Goal: Communication & Community: Participate in discussion

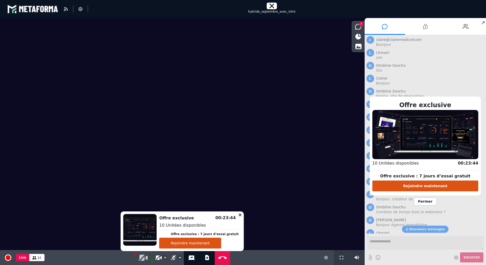
scroll to position [51, 0]
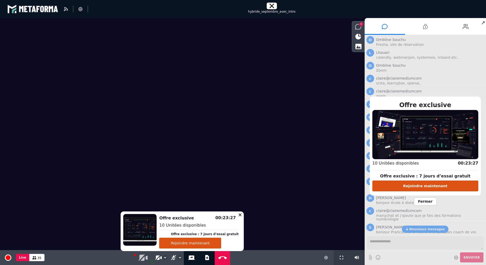
click at [356, 28] on icon at bounding box center [358, 27] width 6 height 6
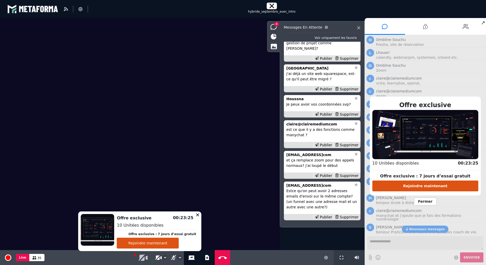
click at [425, 199] on span "Fermer" at bounding box center [425, 201] width 23 height 8
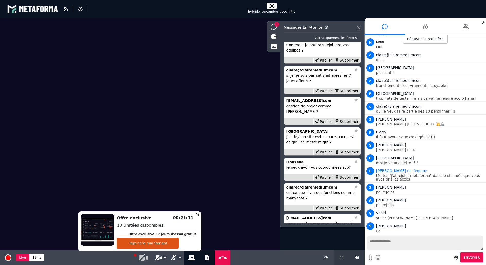
scroll to position [0, 0]
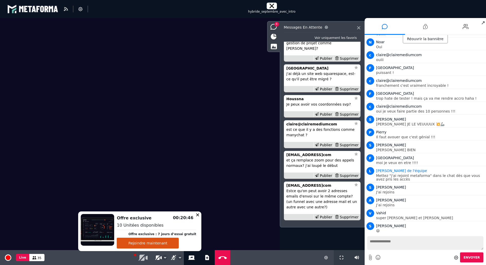
click at [173, 257] on icon at bounding box center [173, 257] width 5 height 5
click at [158, 256] on icon at bounding box center [158, 257] width 6 height 5
click at [349, 175] on div "Supprimer" at bounding box center [347, 175] width 26 height 5
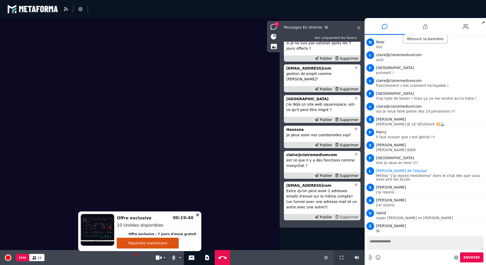
click at [349, 218] on div "Supprimer" at bounding box center [347, 216] width 26 height 5
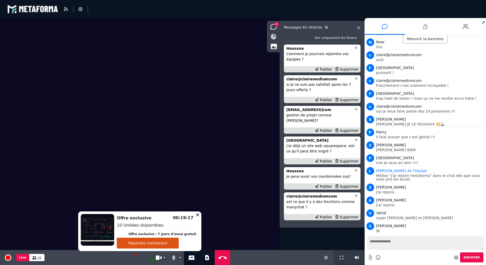
click at [274, 33] on div at bounding box center [274, 36] width 13 height 9
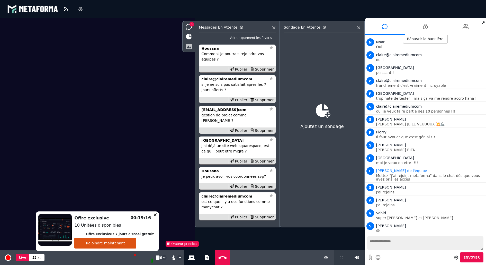
click at [188, 46] on icon at bounding box center [189, 46] width 6 height 6
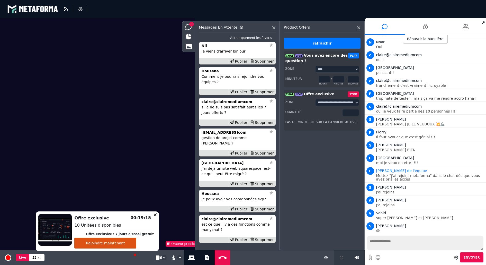
click at [355, 113] on input "*" at bounding box center [350, 112] width 17 height 7
click at [343, 146] on div "**********" at bounding box center [322, 135] width 85 height 229
click at [356, 113] on input "*" at bounding box center [350, 112] width 17 height 7
click at [336, 159] on div "**********" at bounding box center [322, 135] width 85 height 229
click at [265, 95] on div "Supprimer" at bounding box center [262, 91] width 26 height 5
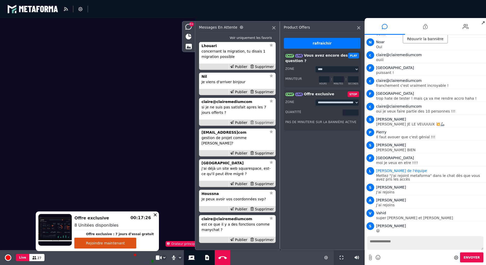
click at [266, 125] on div "Supprimer" at bounding box center [262, 122] width 26 height 5
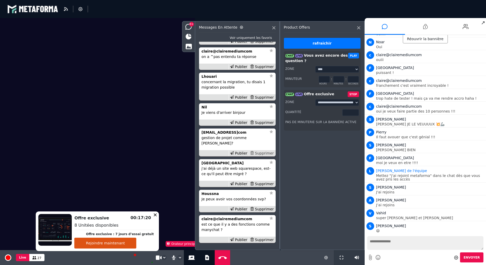
click at [266, 152] on div "Supprimer" at bounding box center [262, 152] width 26 height 5
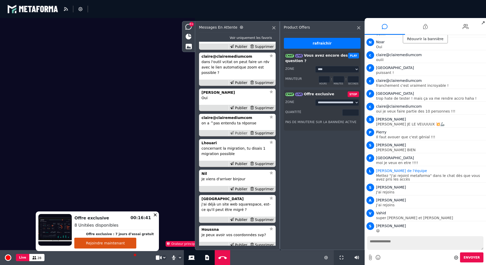
scroll to position [-121, 0]
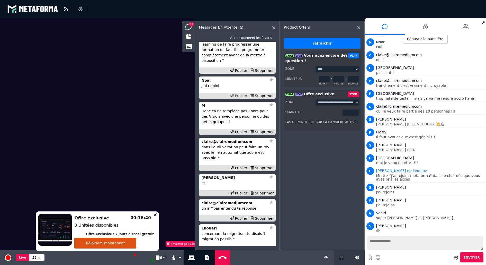
click at [243, 99] on div "Publier" at bounding box center [239, 95] width 20 height 5
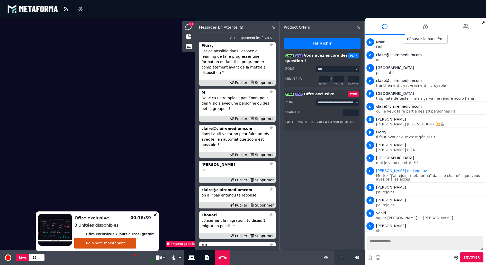
scroll to position [627, 0]
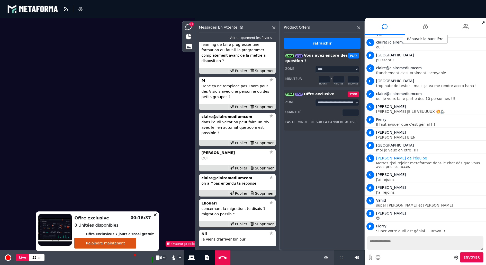
click at [356, 113] on input "*" at bounding box center [350, 112] width 17 height 7
click at [334, 147] on div "**********" at bounding box center [322, 135] width 85 height 229
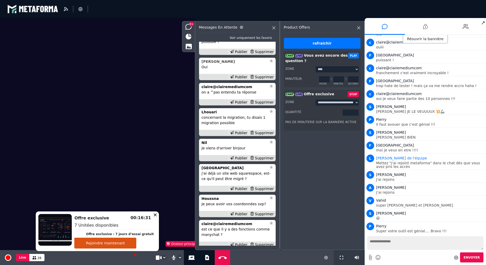
scroll to position [0, 0]
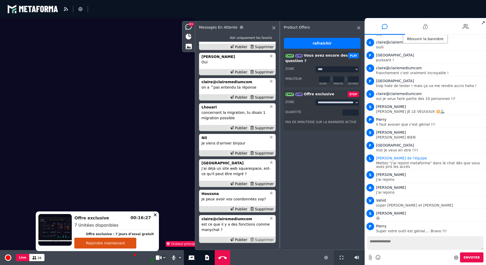
click at [261, 241] on div "Supprimer" at bounding box center [262, 239] width 26 height 5
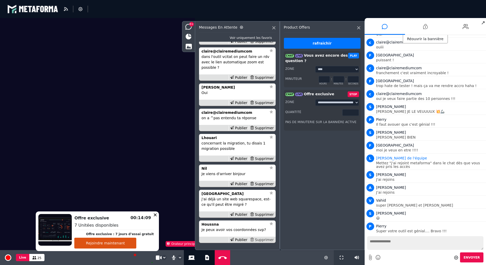
click at [259, 239] on div "Supprimer" at bounding box center [262, 239] width 26 height 5
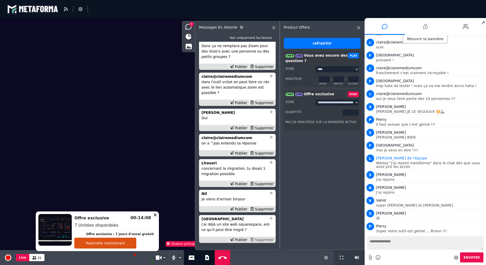
click at [260, 239] on div "Supprimer" at bounding box center [262, 239] width 26 height 5
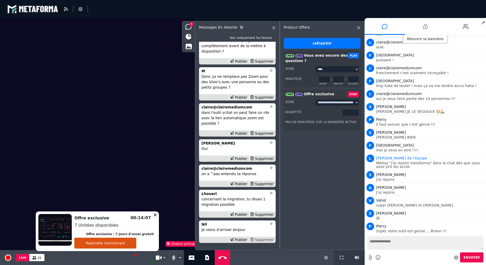
click at [260, 239] on div "Supprimer" at bounding box center [262, 239] width 26 height 5
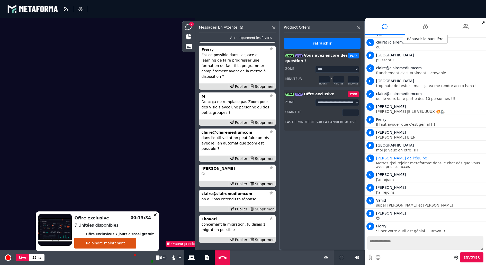
click at [267, 208] on div "Supprimer" at bounding box center [262, 208] width 26 height 5
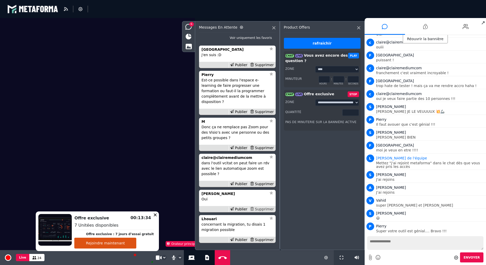
click at [267, 208] on div "Supprimer" at bounding box center [262, 208] width 26 height 5
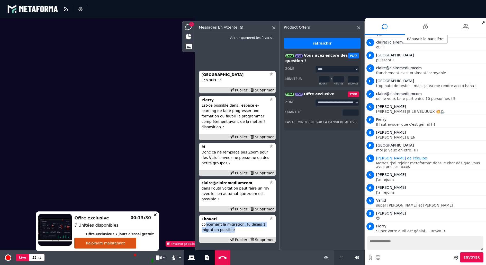
drag, startPoint x: 206, startPoint y: 226, endPoint x: 244, endPoint y: 231, distance: 38.9
click at [244, 230] on p "concernant la migration, tu disais 1 migration possible" at bounding box center [238, 226] width 72 height 11
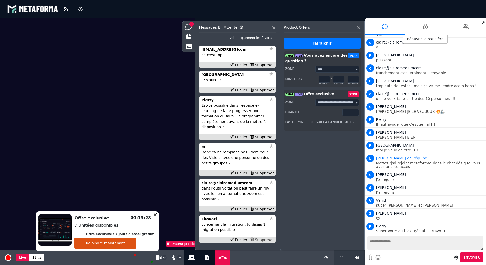
click at [261, 237] on div "Supprimer" at bounding box center [262, 239] width 26 height 5
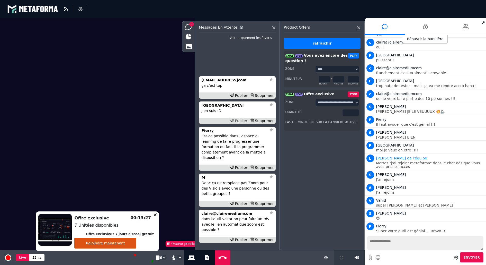
click at [243, 123] on div "Publier" at bounding box center [239, 120] width 20 height 5
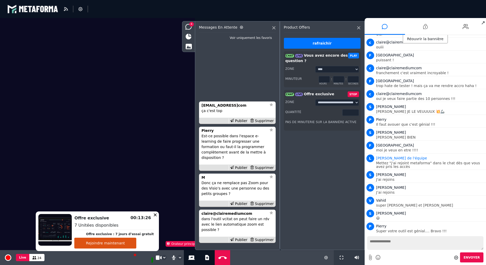
scroll to position [640, 0]
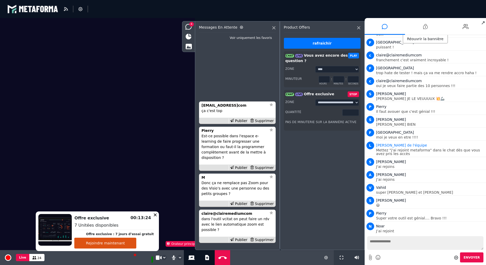
click at [356, 113] on input "*" at bounding box center [350, 112] width 17 height 7
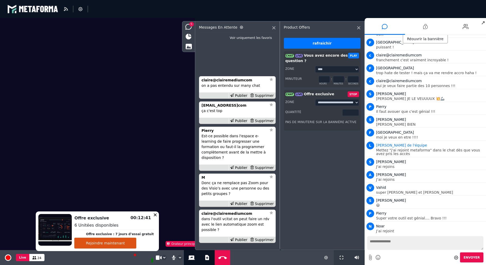
click at [355, 113] on input "*" at bounding box center [350, 112] width 17 height 7
click at [356, 113] on input "*" at bounding box center [350, 112] width 17 height 7
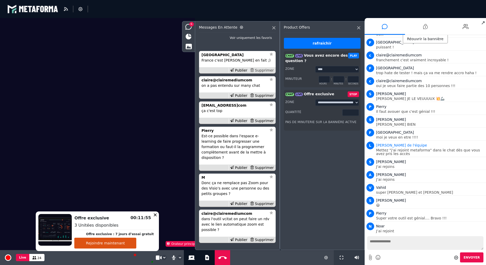
click at [266, 73] on div "Supprimer" at bounding box center [262, 70] width 26 height 5
click at [243, 73] on div "Publier" at bounding box center [239, 70] width 20 height 5
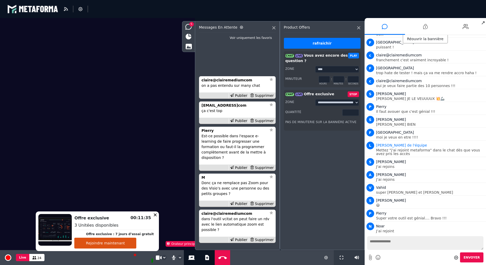
scroll to position [653, 0]
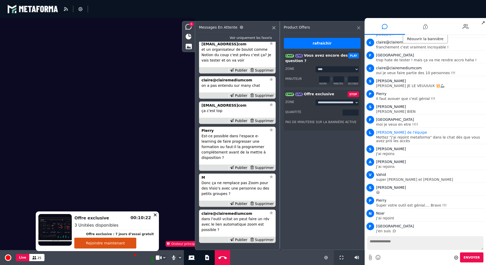
click at [360, 28] on div "**********" at bounding box center [322, 135] width 85 height 229
click at [360, 28] on icon at bounding box center [358, 27] width 3 height 3
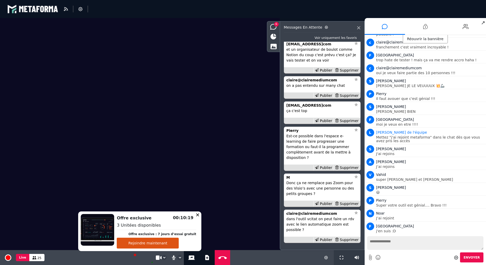
click at [196, 214] on icon at bounding box center [197, 214] width 3 height 3
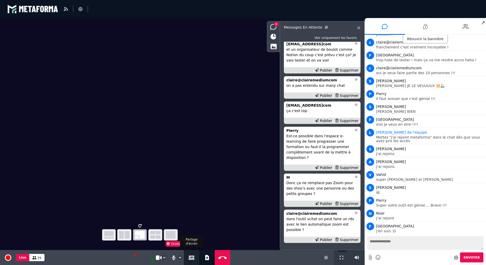
click at [194, 257] on icon at bounding box center [191, 257] width 7 height 4
click at [189, 256] on icon at bounding box center [191, 257] width 7 height 4
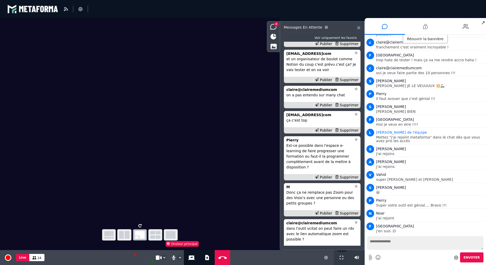
scroll to position [0, 0]
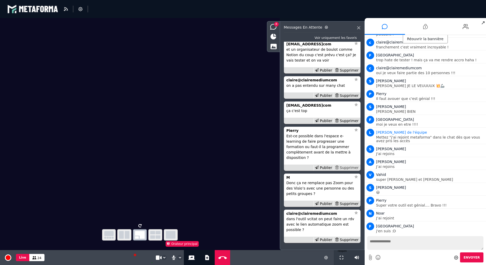
click at [345, 170] on div "Supprimer" at bounding box center [347, 167] width 26 height 5
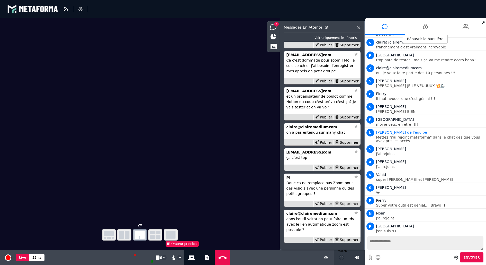
click at [348, 206] on div "Supprimer" at bounding box center [347, 203] width 26 height 5
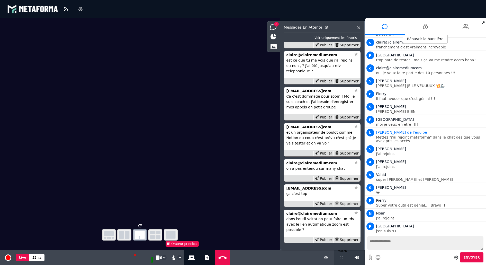
click at [343, 206] on div "Supprimer" at bounding box center [347, 203] width 26 height 5
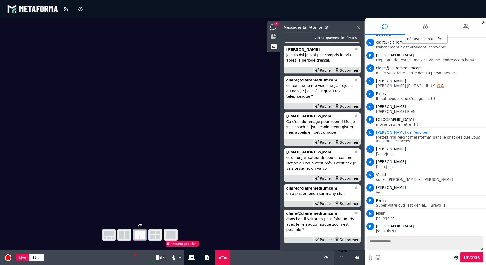
click at [272, 39] on div at bounding box center [273, 36] width 13 height 9
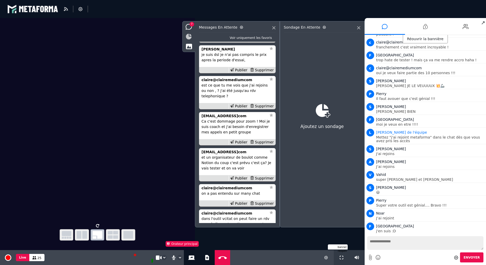
scroll to position [-22, 0]
click at [186, 45] on icon at bounding box center [189, 46] width 6 height 6
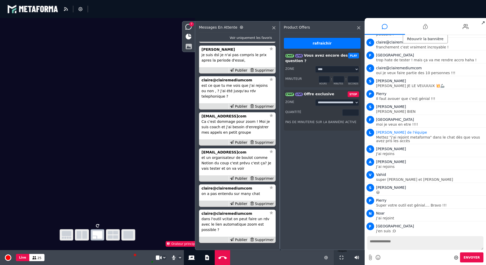
scroll to position [0, 0]
click at [355, 113] on input "*" at bounding box center [350, 112] width 17 height 7
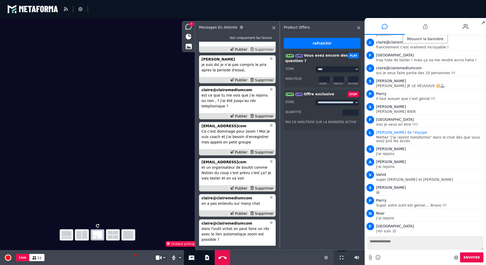
click at [266, 52] on div "Supprimer" at bounding box center [262, 49] width 26 height 5
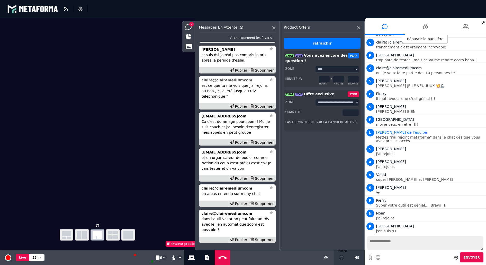
scroll to position [-20, 0]
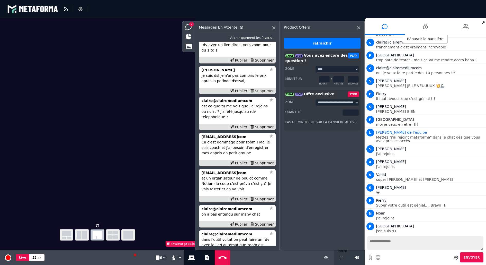
click at [258, 94] on div "Supprimer" at bounding box center [262, 90] width 26 height 5
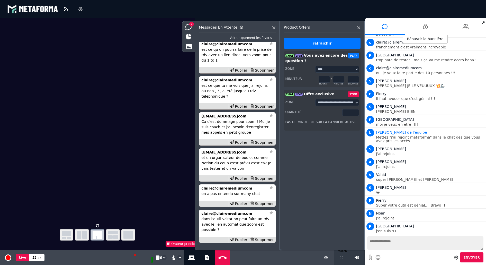
scroll to position [-15, 0]
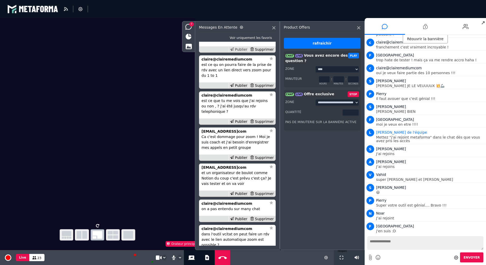
click at [236, 52] on div "Publier" at bounding box center [239, 49] width 20 height 5
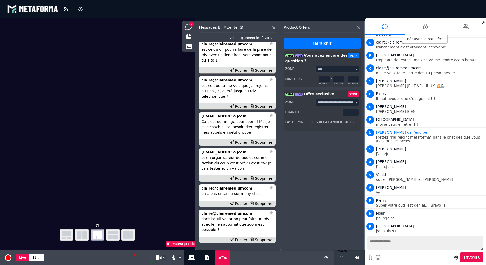
scroll to position [665, 0]
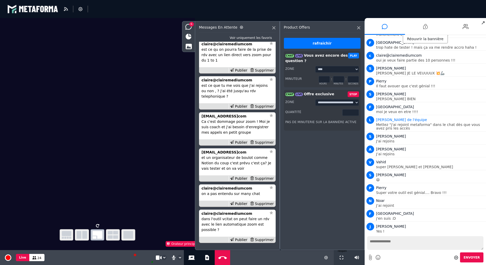
click at [482, 237] on icon at bounding box center [482, 238] width 4 height 3
click at [265, 145] on div "Supprimer" at bounding box center [262, 142] width 26 height 5
click at [262, 181] on div "Supprimer" at bounding box center [262, 178] width 26 height 5
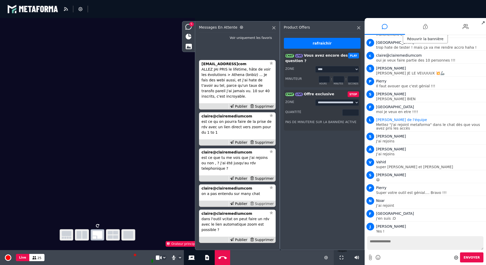
click at [261, 206] on div "Supprimer" at bounding box center [262, 203] width 26 height 5
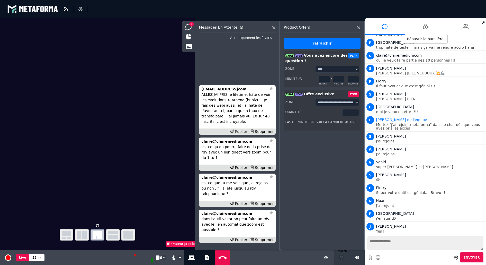
click at [243, 134] on div "Publier" at bounding box center [239, 131] width 20 height 5
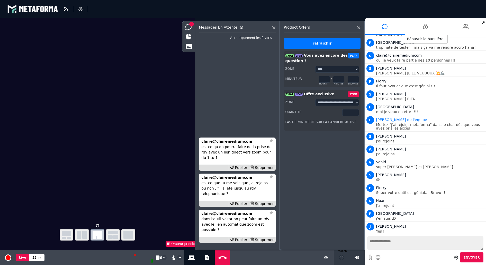
scroll to position [689, 0]
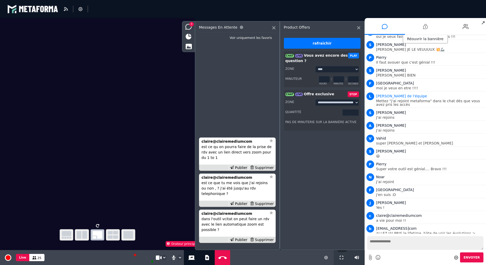
type input "*"
click at [355, 113] on input "*" at bounding box center [350, 112] width 17 height 7
click at [463, 24] on icon at bounding box center [466, 26] width 6 height 13
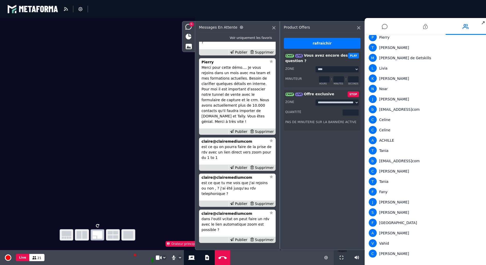
scroll to position [58, 0]
click at [380, 25] on li at bounding box center [385, 26] width 41 height 17
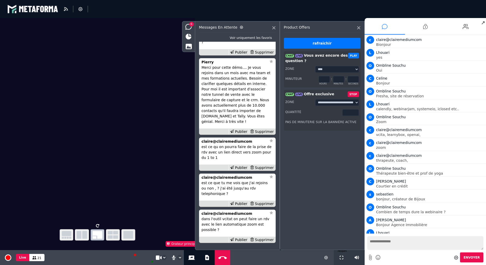
scroll to position [689, 0]
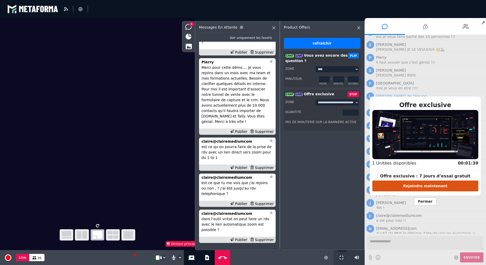
click at [429, 201] on span "Fermer" at bounding box center [425, 201] width 23 height 8
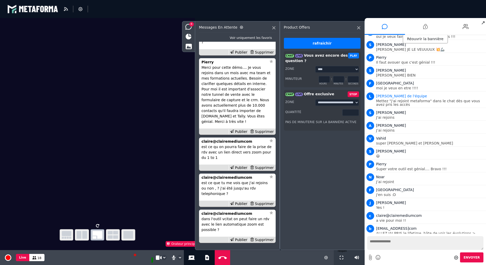
scroll to position [-83, 0]
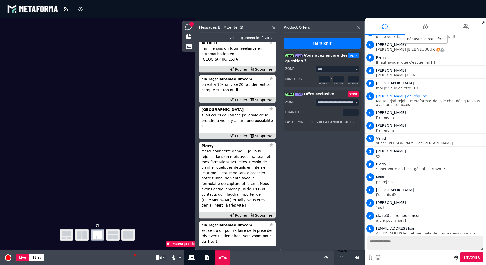
click at [257, 36] on div "Supprimer" at bounding box center [262, 33] width 26 height 5
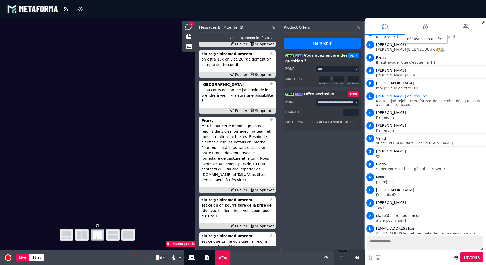
click at [353, 94] on button "STOP" at bounding box center [353, 94] width 11 height 6
click at [341, 121] on input "*" at bounding box center [338, 122] width 11 height 7
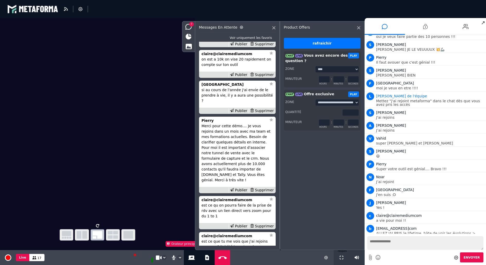
type input "*"
click at [341, 121] on input "*" at bounding box center [338, 122] width 11 height 7
click at [356, 94] on button "PLAY" at bounding box center [353, 94] width 11 height 6
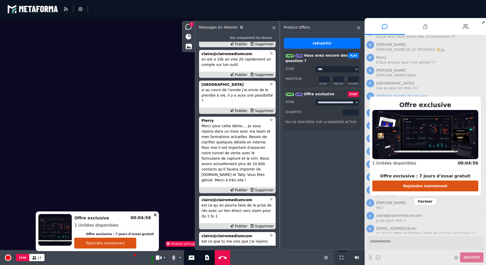
click at [426, 201] on span "Fermer" at bounding box center [425, 201] width 23 height 8
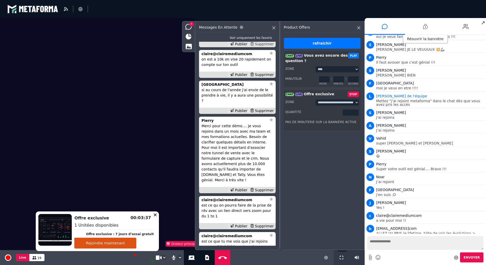
click at [263, 47] on div "Supprimer" at bounding box center [262, 43] width 26 height 5
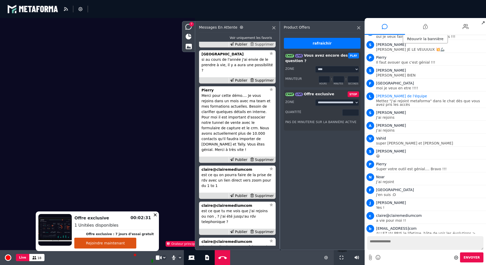
scroll to position [-26, 0]
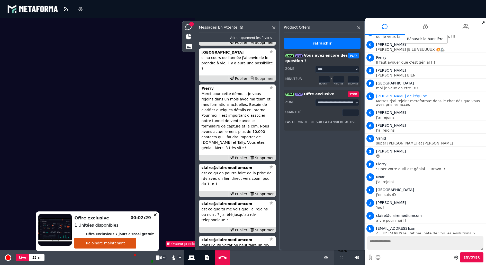
click at [259, 81] on div "Supprimer" at bounding box center [262, 78] width 26 height 5
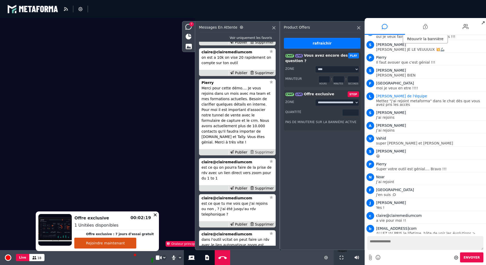
scroll to position [-20, 0]
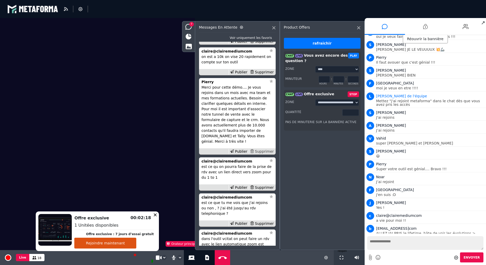
click at [263, 154] on div "Supprimer" at bounding box center [262, 151] width 26 height 5
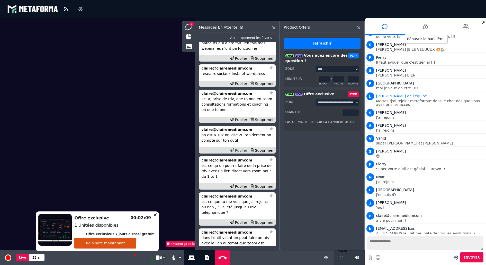
scroll to position [-20, 0]
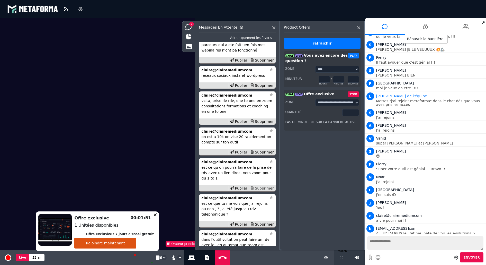
click at [268, 191] on div "Supprimer" at bounding box center [262, 187] width 26 height 5
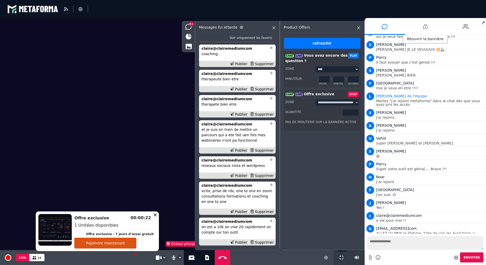
scroll to position [-74, 0]
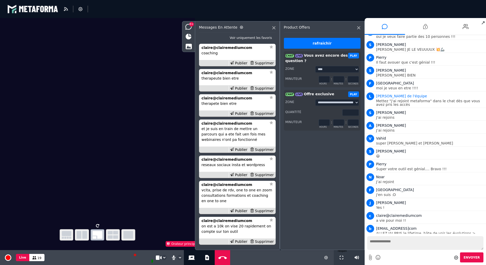
click at [343, 121] on input "*" at bounding box center [338, 122] width 11 height 7
type input "*"
click at [343, 121] on input "*" at bounding box center [338, 122] width 11 height 7
click at [354, 94] on button "PLAY" at bounding box center [353, 94] width 11 height 6
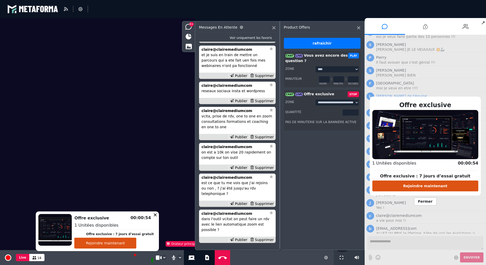
scroll to position [0, 0]
click at [261, 238] on div "Supprimer" at bounding box center [262, 239] width 26 height 5
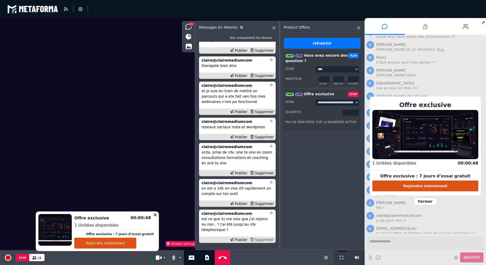
click at [261, 239] on div "Supprimer" at bounding box center [262, 239] width 26 height 5
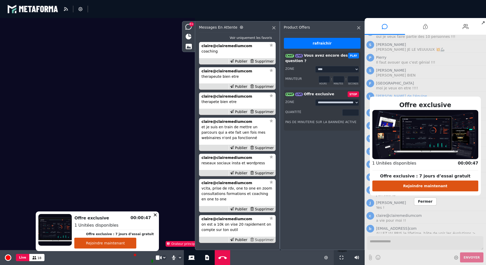
click at [261, 239] on div "Supprimer" at bounding box center [262, 239] width 26 height 5
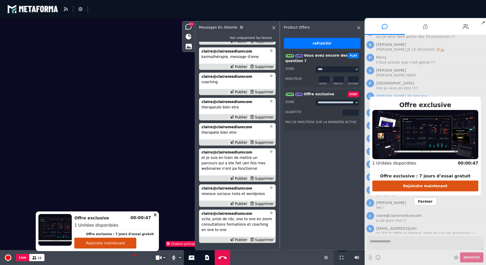
click at [261, 239] on div "Supprimer" at bounding box center [262, 239] width 26 height 5
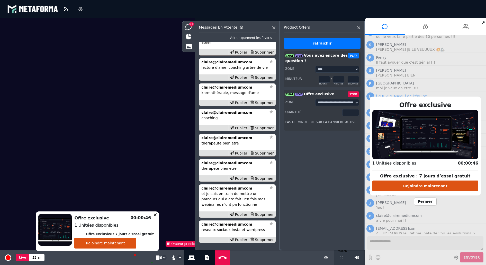
click at [261, 239] on div "Supprimer" at bounding box center [262, 239] width 26 height 5
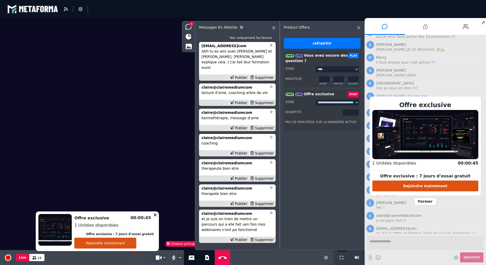
click at [261, 239] on div "Supprimer" at bounding box center [262, 239] width 26 height 5
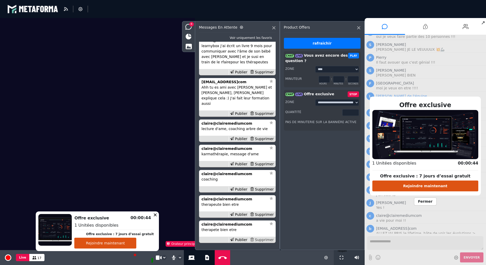
click at [260, 239] on div "Supprimer" at bounding box center [262, 239] width 26 height 5
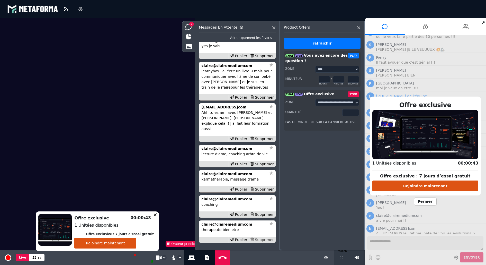
click at [260, 239] on div "Supprimer" at bounding box center [262, 239] width 26 height 5
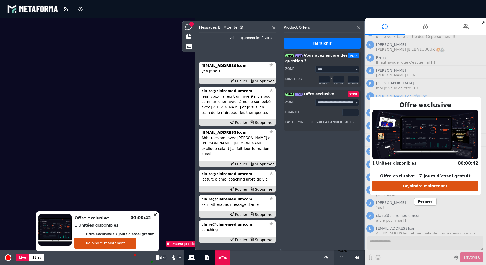
click at [260, 239] on div "Supprimer" at bounding box center [262, 239] width 26 height 5
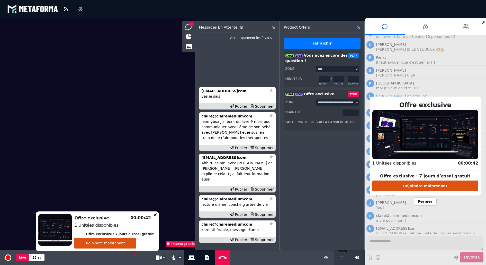
click at [260, 239] on div "Supprimer" at bounding box center [262, 239] width 26 height 5
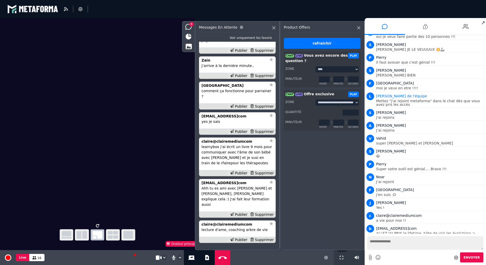
click at [276, 29] on div "Messages en attente Voir uniquement les favoris claire@clairemediumcom lecture …" at bounding box center [237, 135] width 85 height 229
click at [275, 29] on icon at bounding box center [273, 27] width 3 height 3
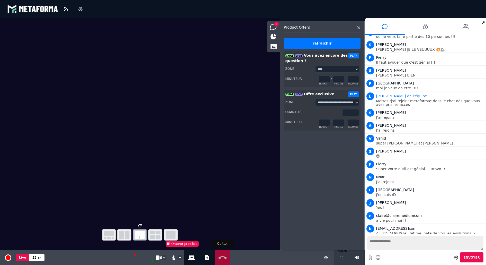
click at [226, 260] on button "Quitter" at bounding box center [222, 257] width 13 height 15
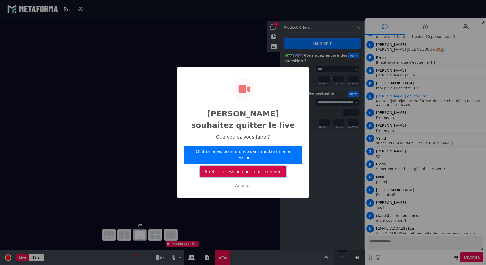
click at [260, 167] on button "Arrêter la session pour tout le monde" at bounding box center [243, 171] width 86 height 11
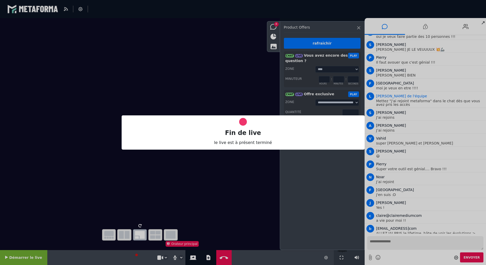
select select "*****"
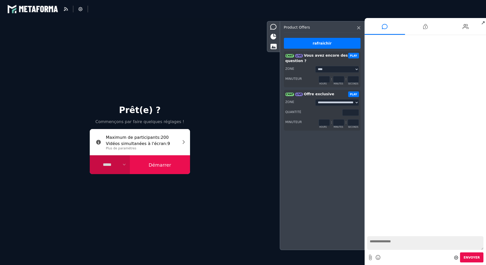
click at [359, 29] on div "Product offers" at bounding box center [322, 28] width 77 height 7
click at [359, 27] on icon at bounding box center [358, 27] width 3 height 3
